Goal: Obtain resource: Download file/media

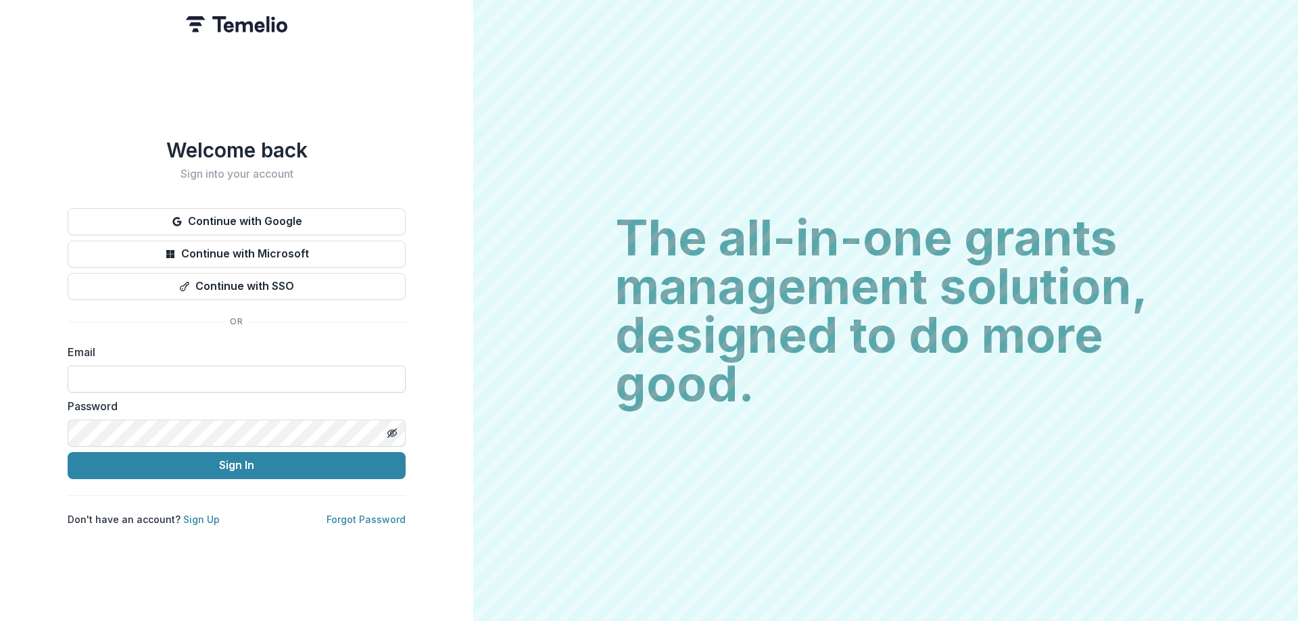
click at [287, 372] on input at bounding box center [237, 379] width 338 height 27
click at [181, 369] on input at bounding box center [237, 379] width 338 height 27
type input "**********"
drag, startPoint x: 198, startPoint y: 378, endPoint x: 212, endPoint y: 374, distance: 14.3
click at [198, 378] on input "**********" at bounding box center [237, 379] width 338 height 27
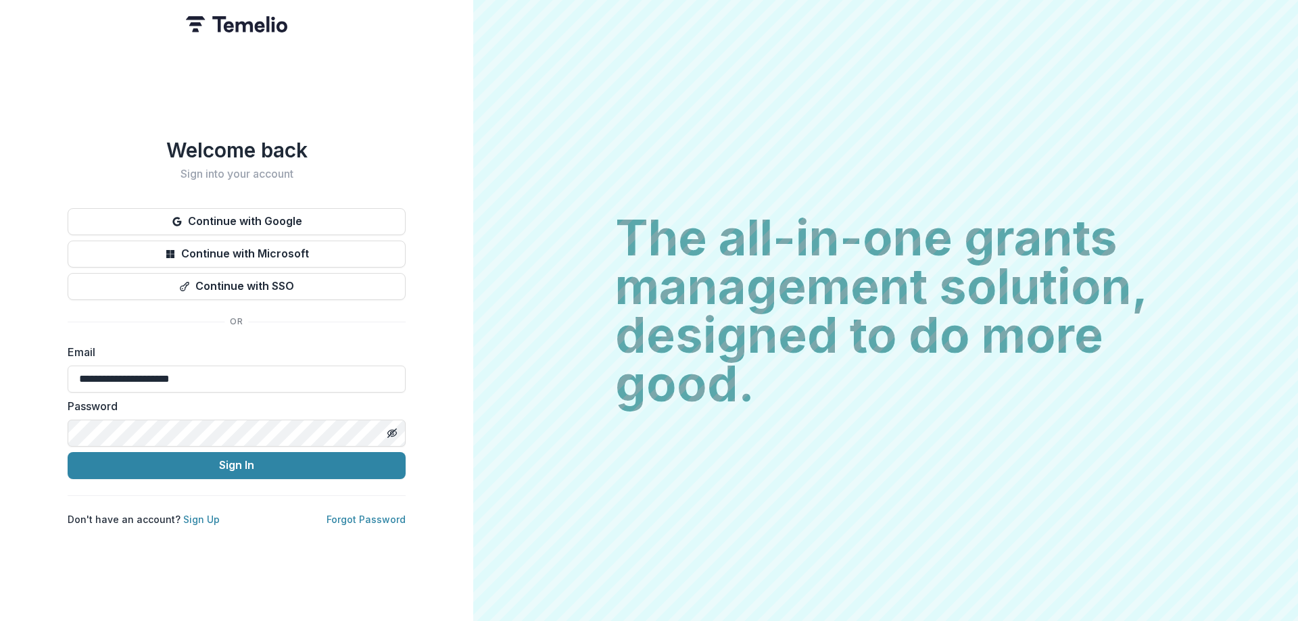
drag, startPoint x: 228, startPoint y: 373, endPoint x: 12, endPoint y: 366, distance: 215.7
click at [12, 366] on div "**********" at bounding box center [236, 310] width 473 height 621
type input "*"
type input "**********"
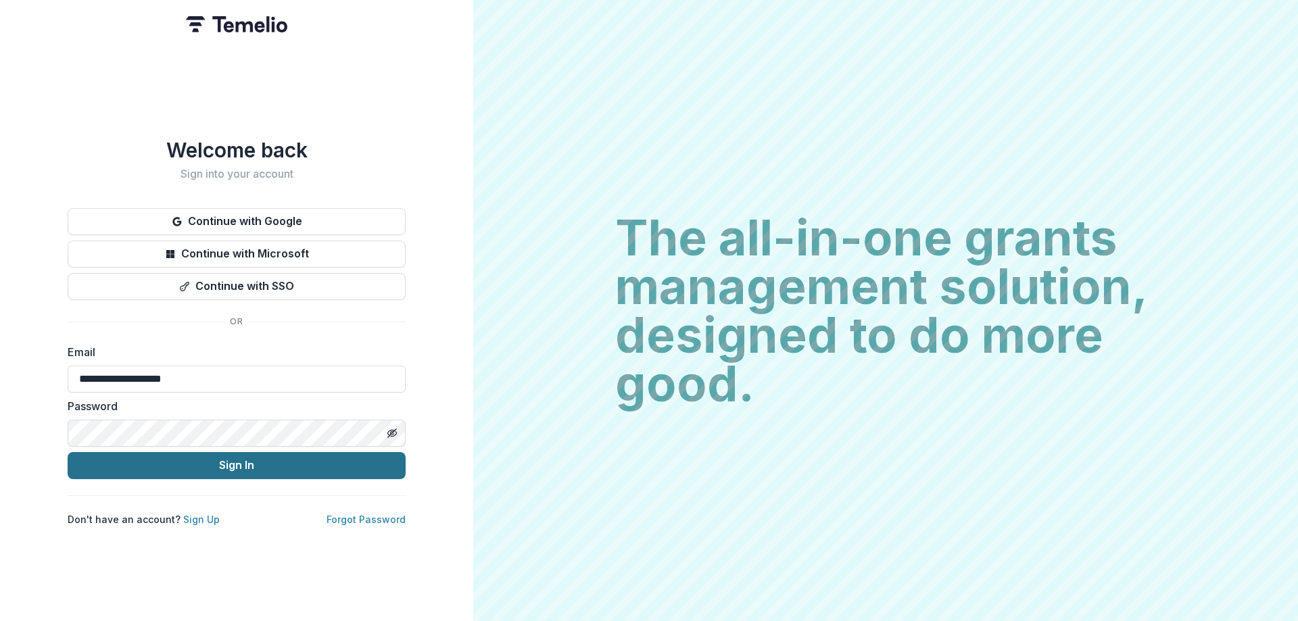
click at [186, 465] on button "Sign In" at bounding box center [237, 465] width 338 height 27
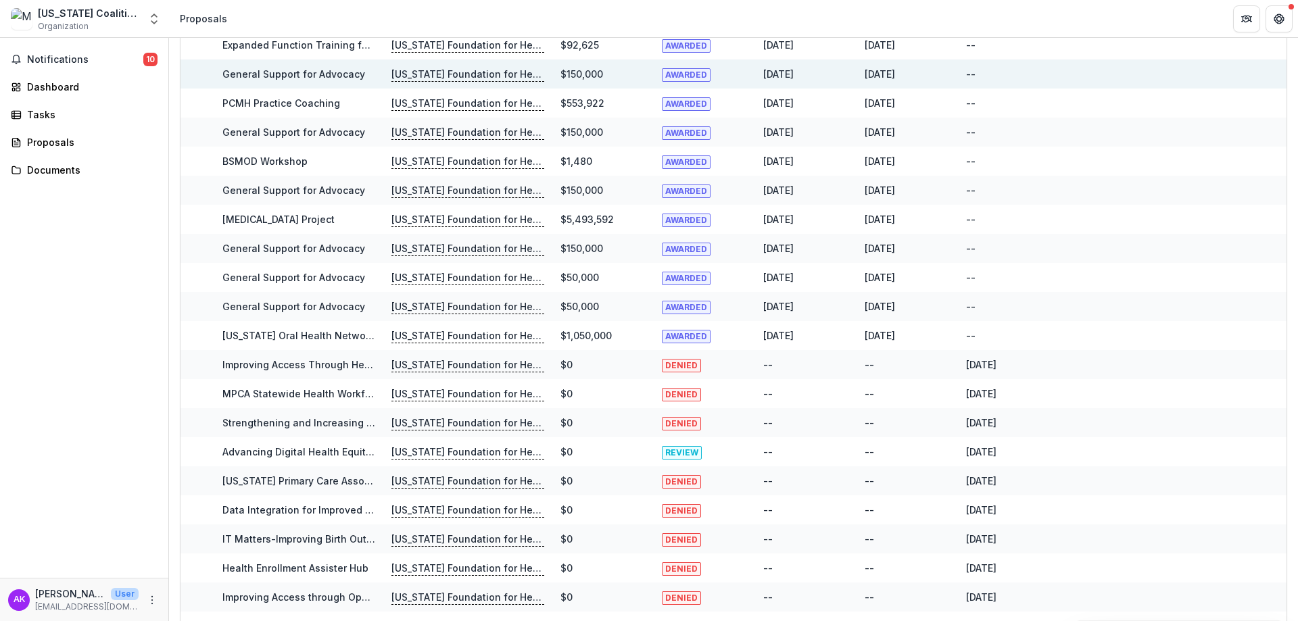
scroll to position [516, 0]
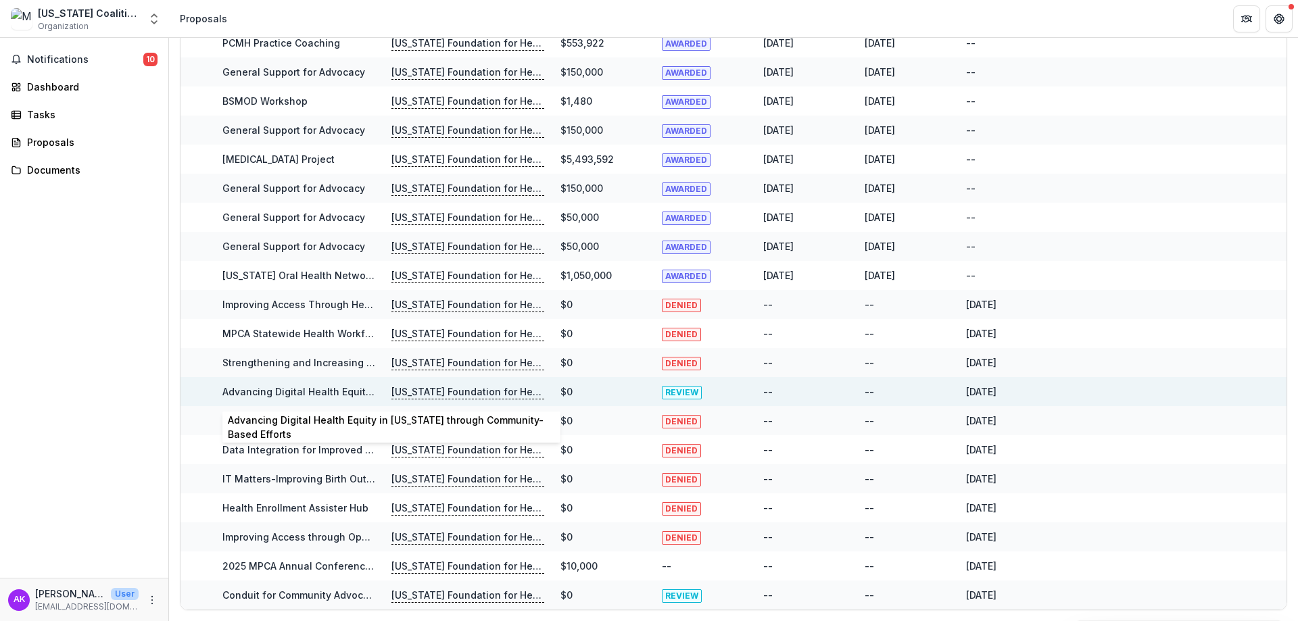
click at [314, 391] on link "Advancing Digital Health Equity in [US_STATE] through Community-Based Efforts" at bounding box center [411, 391] width 379 height 11
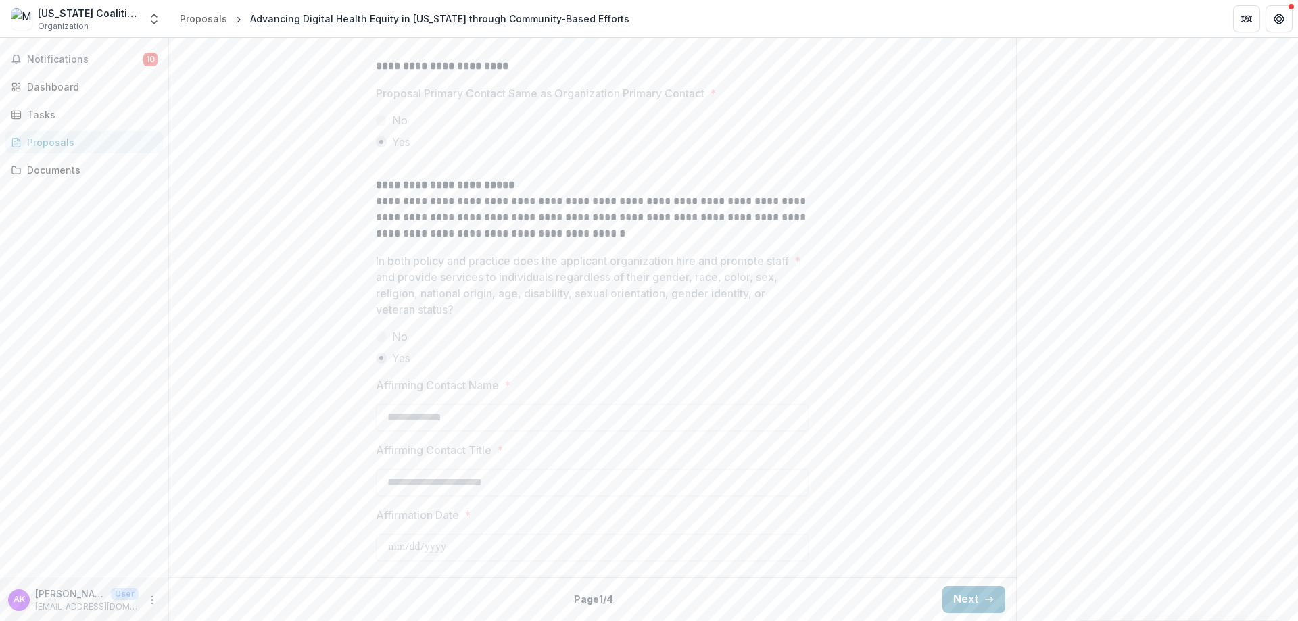
scroll to position [1765, 0]
click at [968, 607] on button "Next" at bounding box center [973, 599] width 63 height 27
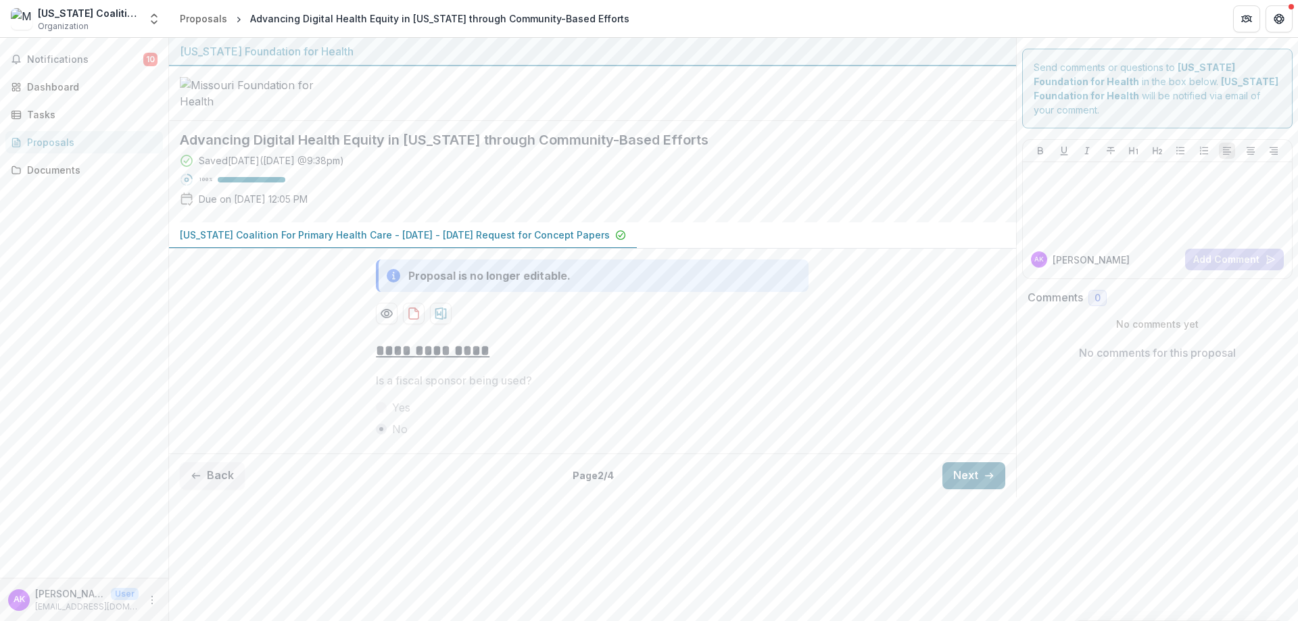
click at [966, 489] on button "Next" at bounding box center [973, 475] width 63 height 27
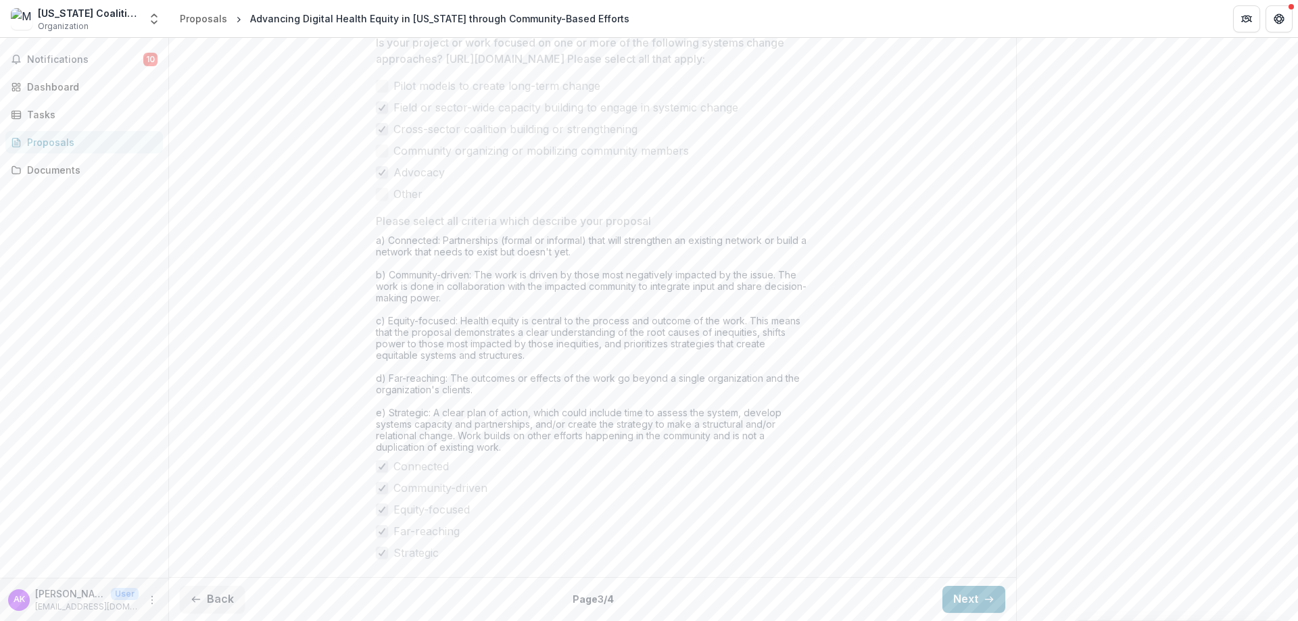
scroll to position [1085, 0]
click at [969, 587] on button "Next" at bounding box center [973, 599] width 63 height 27
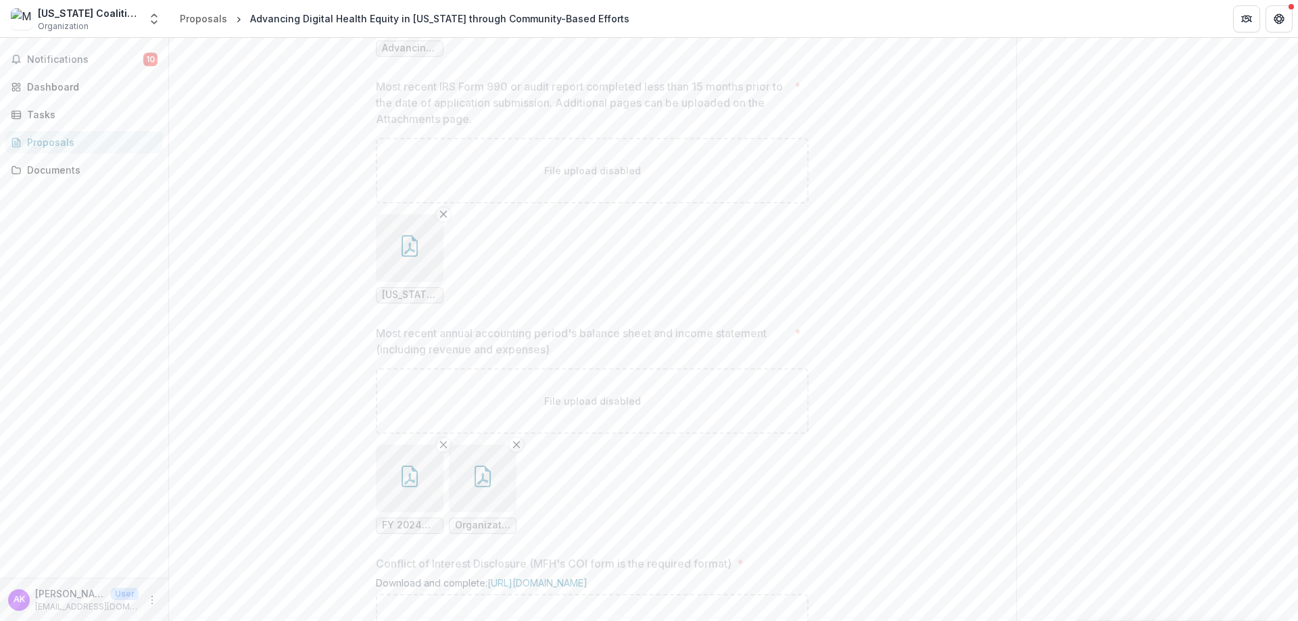
scroll to position [1220, 0]
click at [416, 411] on icon "button" at bounding box center [409, 400] width 16 height 22
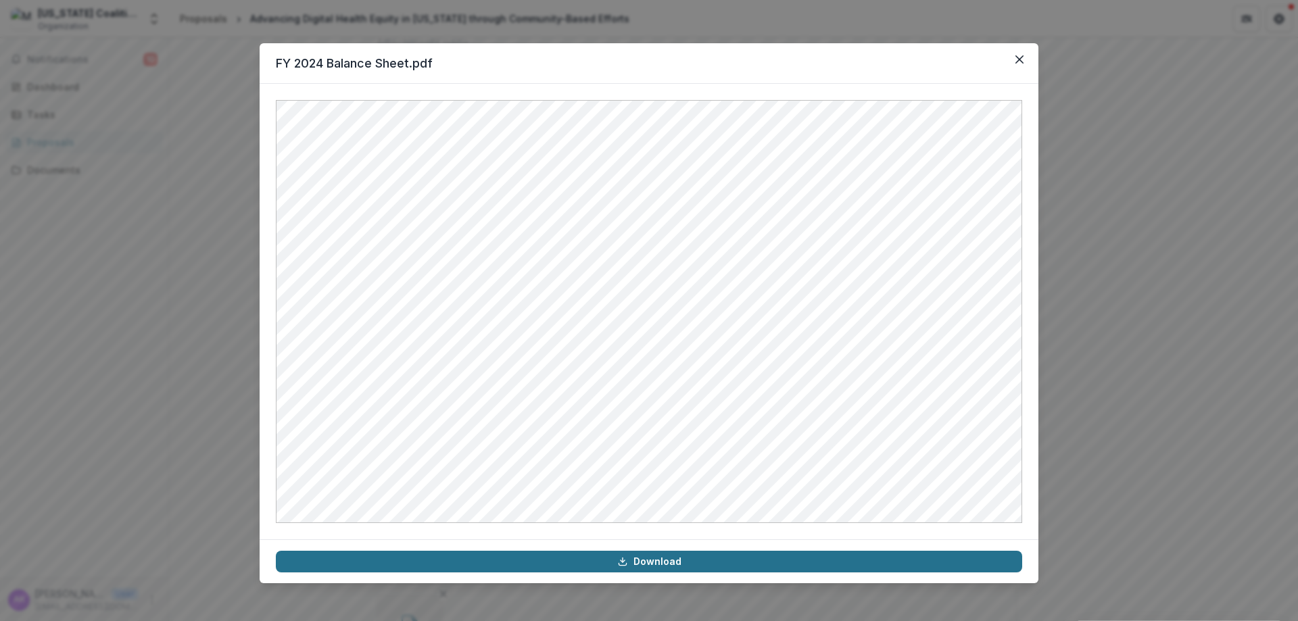
click at [658, 566] on link "Download" at bounding box center [649, 562] width 746 height 22
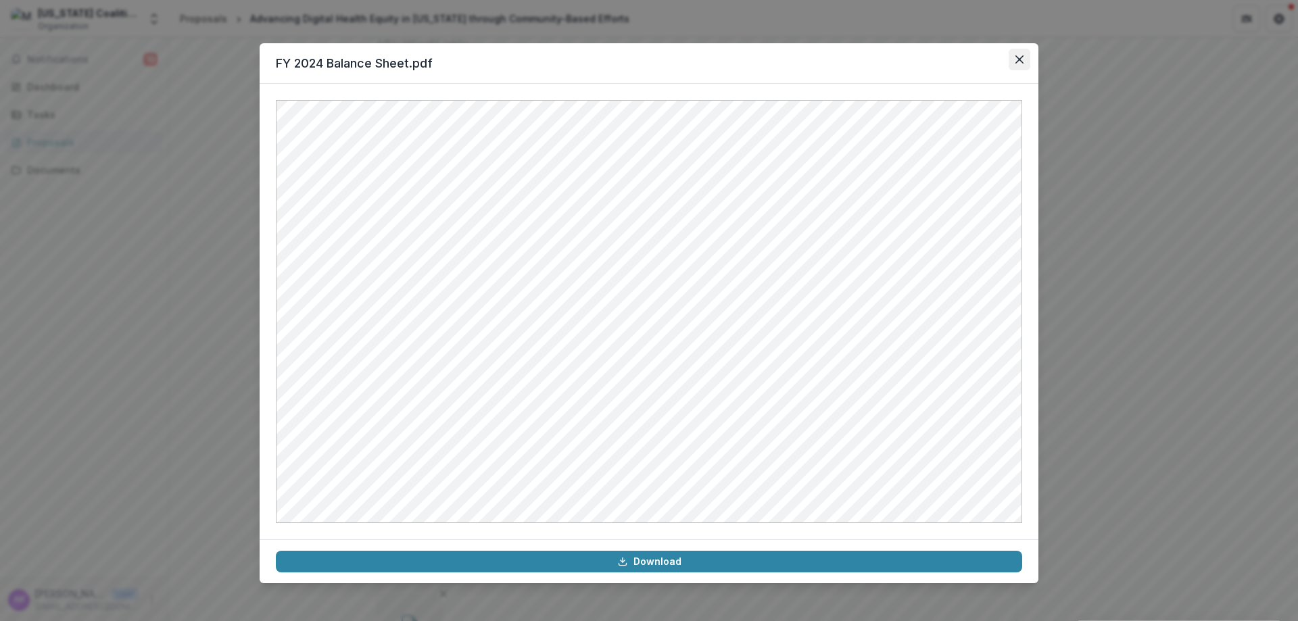
click at [1016, 53] on button "Close" at bounding box center [1019, 60] width 22 height 22
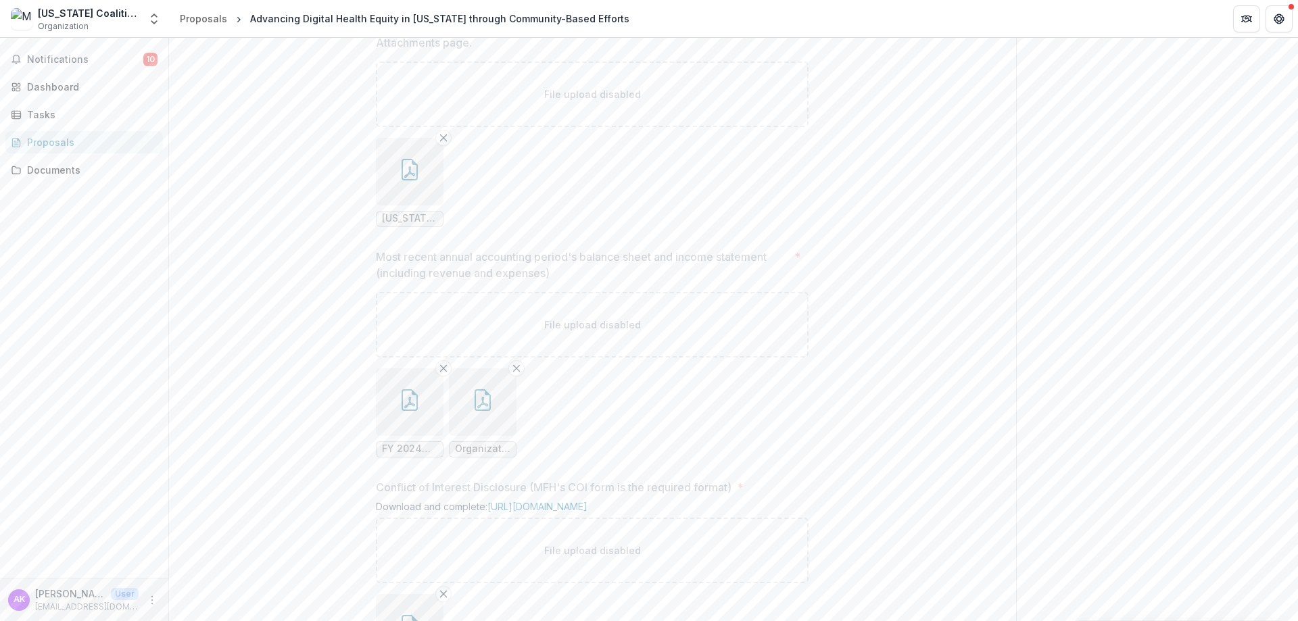
click at [490, 455] on span "Organizational Income Statement (Summary).pdf" at bounding box center [482, 448] width 55 height 11
click at [496, 455] on span "Organizational Income Statement (Summary).pdf" at bounding box center [482, 448] width 55 height 11
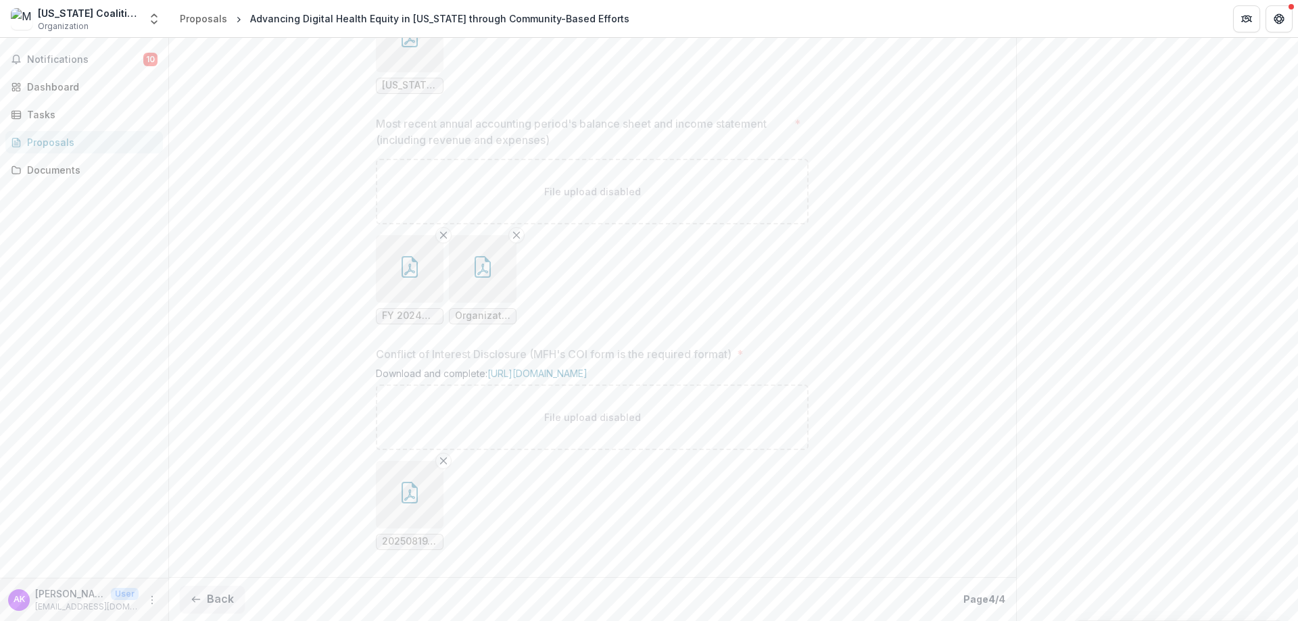
scroll to position [1479, 0]
click at [468, 310] on span "Organizational Income Statement (Summary).pdf" at bounding box center [482, 315] width 55 height 11
click at [473, 265] on icon "button" at bounding box center [483, 267] width 22 height 22
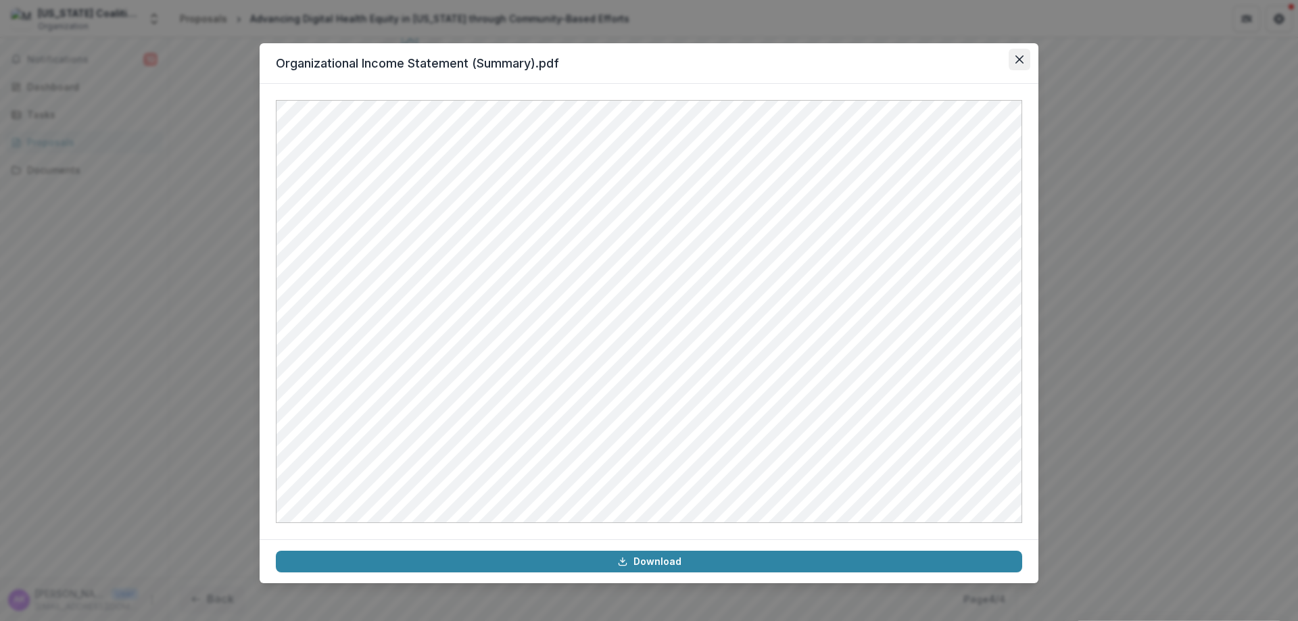
click at [1013, 59] on button "Close" at bounding box center [1019, 60] width 22 height 22
